Goal: Find contact information: Find contact information

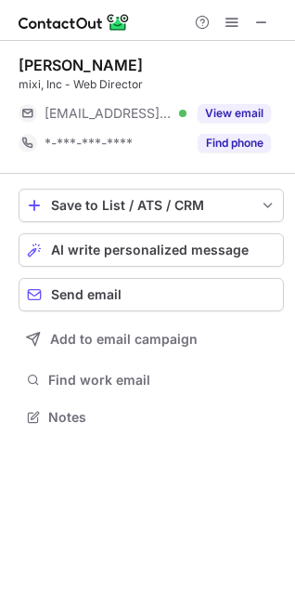
scroll to position [404, 295]
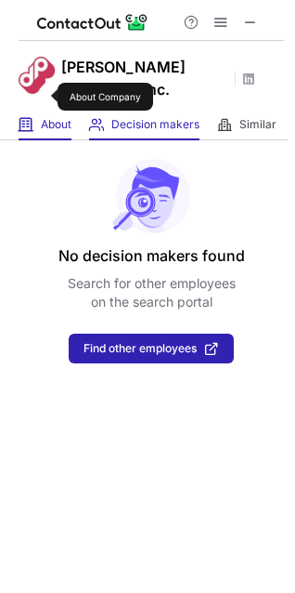
click at [46, 117] on span "About" at bounding box center [56, 124] width 31 height 15
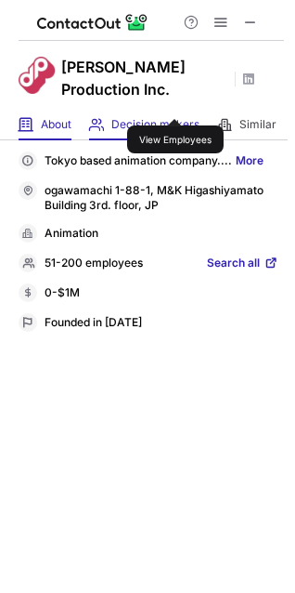
click at [176, 117] on span "Decision makers" at bounding box center [155, 124] width 88 height 15
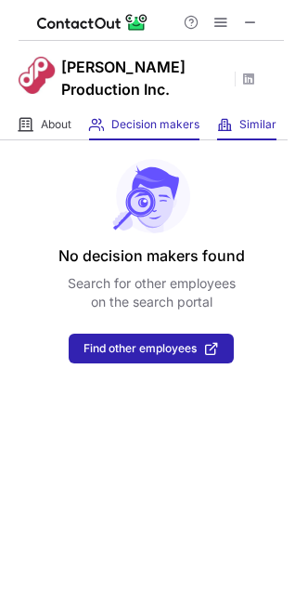
click at [230, 117] on span at bounding box center [224, 124] width 15 height 15
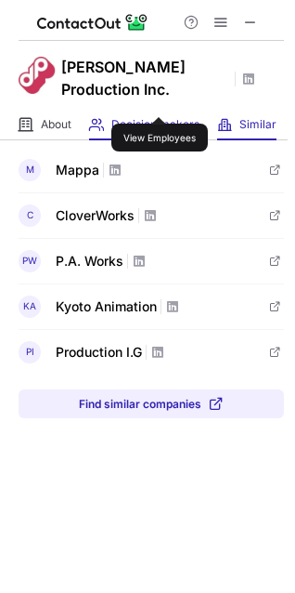
click at [160, 117] on span "Decision makers" at bounding box center [155, 124] width 88 height 15
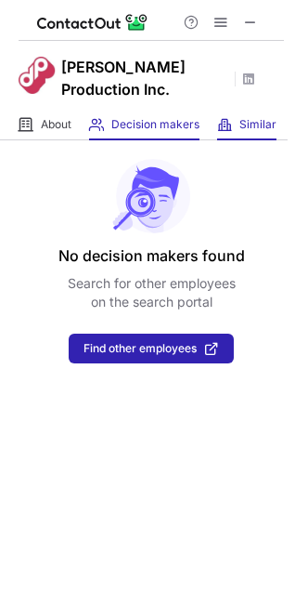
click at [226, 117] on span at bounding box center [224, 124] width 15 height 15
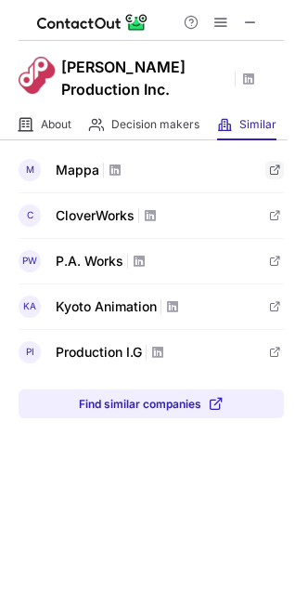
click at [275, 163] on span at bounding box center [275, 170] width 15 height 15
click at [114, 163] on span at bounding box center [115, 170] width 15 height 15
click at [154, 208] on span at bounding box center [150, 215] width 15 height 15
click at [117, 163] on span at bounding box center [115, 170] width 15 height 15
click at [140, 254] on span at bounding box center [139, 261] width 15 height 15
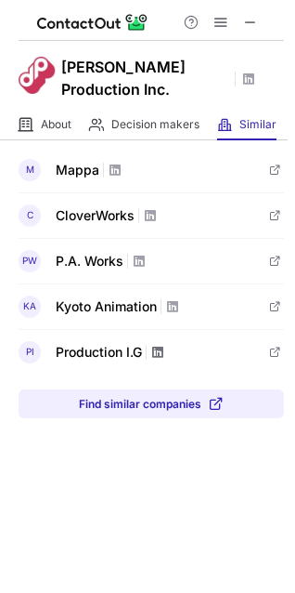
click at [164, 345] on span at bounding box center [158, 352] width 15 height 15
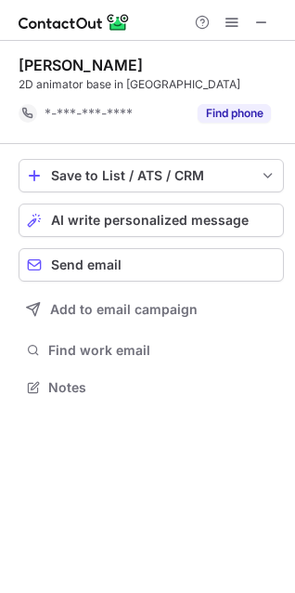
scroll to position [374, 295]
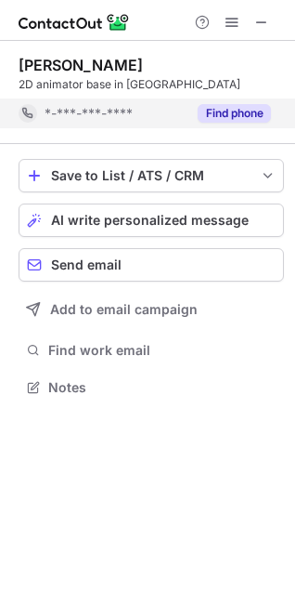
click at [209, 114] on button "Find phone" at bounding box center [234, 113] width 73 height 19
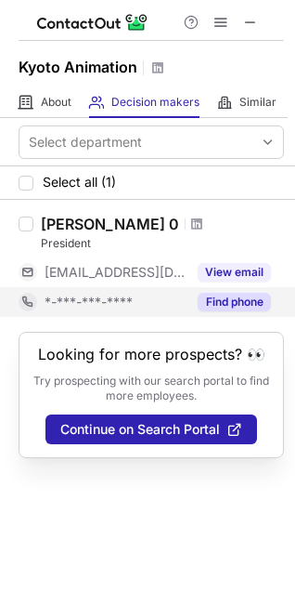
click at [211, 305] on button "Find phone" at bounding box center [234, 302] width 73 height 19
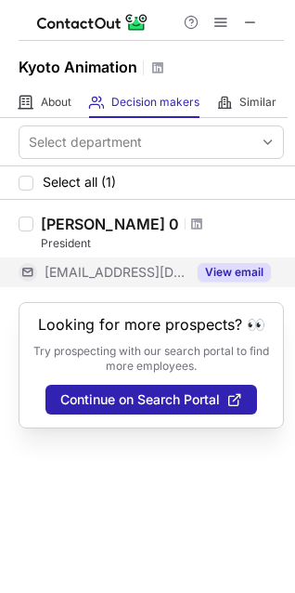
click at [238, 272] on button "View email" at bounding box center [234, 272] width 73 height 19
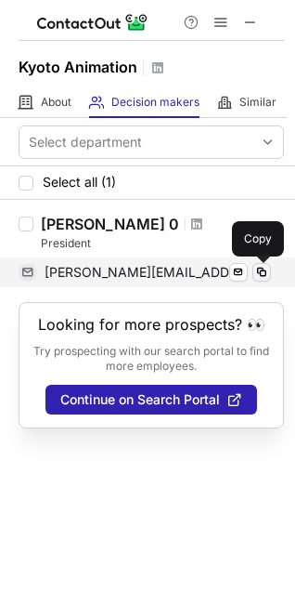
click at [260, 274] on span at bounding box center [262, 272] width 15 height 15
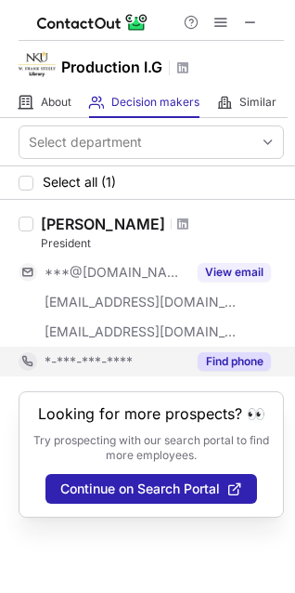
click at [216, 364] on button "Find phone" at bounding box center [234, 361] width 73 height 19
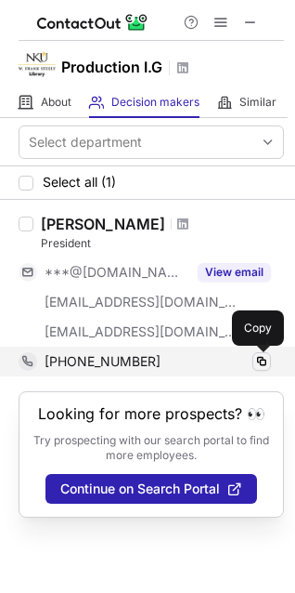
click at [264, 360] on span at bounding box center [262, 361] width 15 height 15
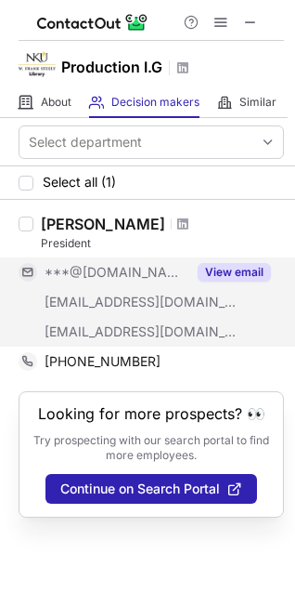
click at [206, 268] on button "View email" at bounding box center [234, 272] width 73 height 19
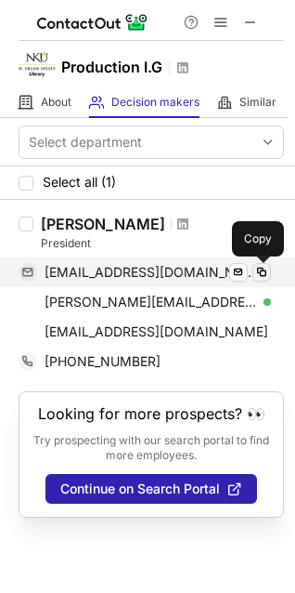
click at [262, 272] on span at bounding box center [262, 272] width 15 height 15
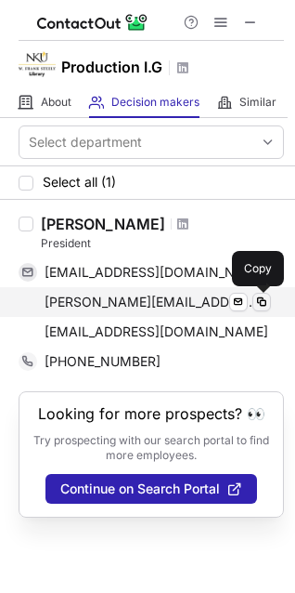
click at [261, 302] on span at bounding box center [262, 302] width 15 height 15
